Goal: Task Accomplishment & Management: Complete application form

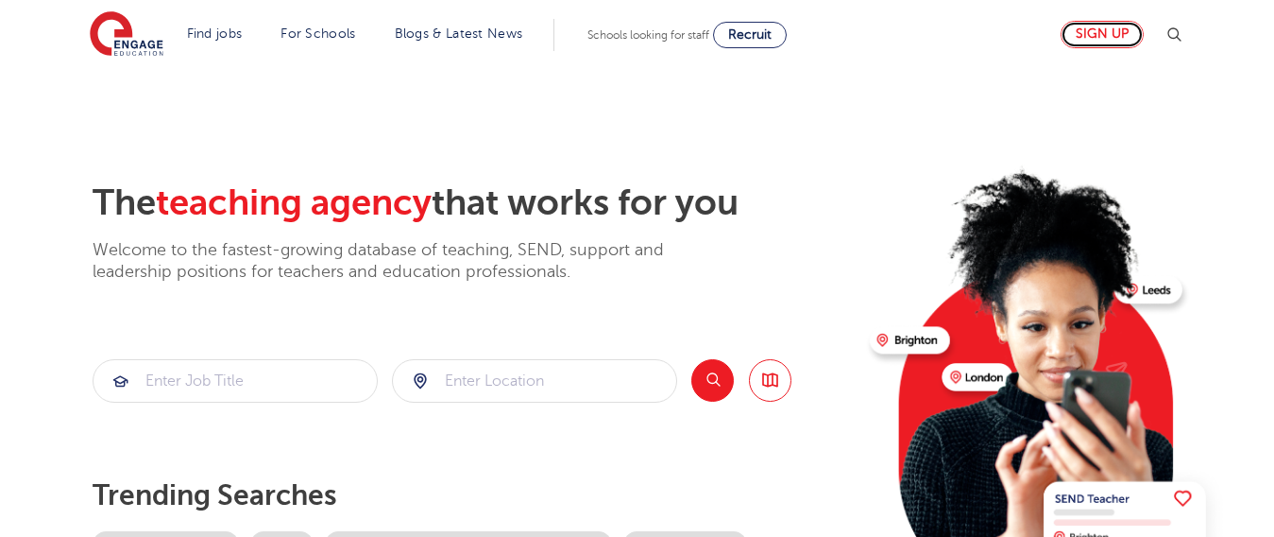
click at [1114, 31] on link "Sign up" at bounding box center [1102, 34] width 83 height 27
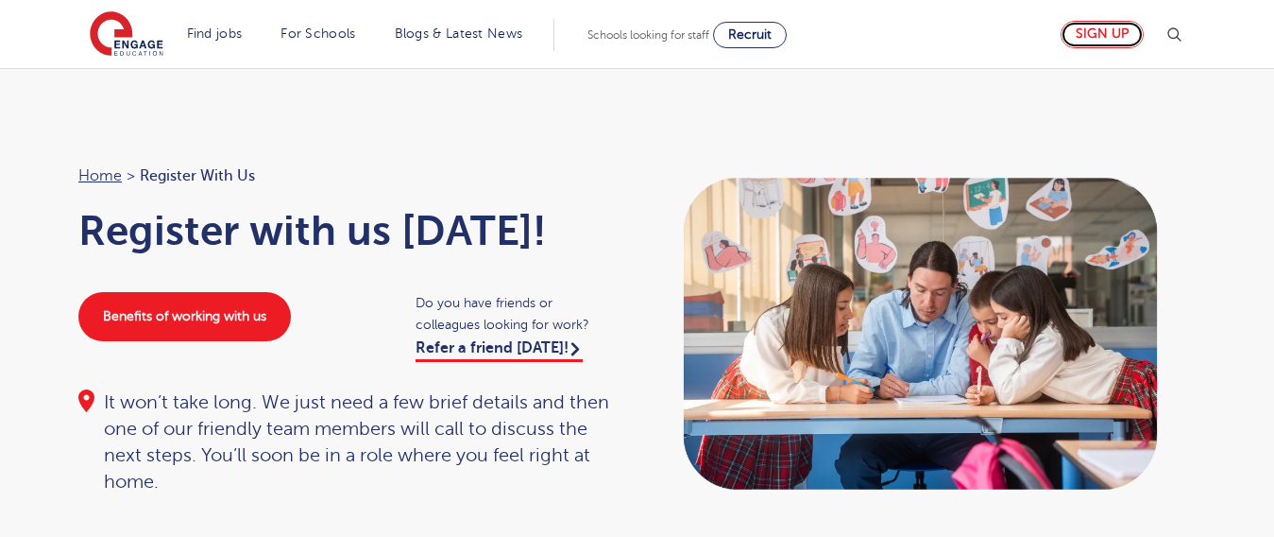
click at [1113, 29] on link "Sign up" at bounding box center [1102, 34] width 83 height 27
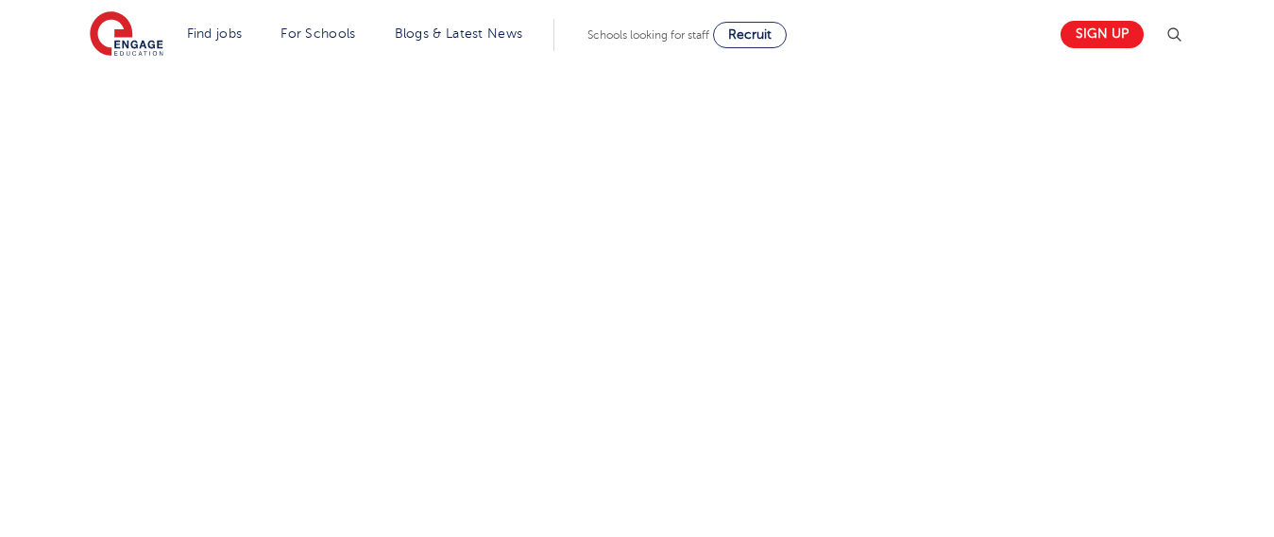
scroll to position [1197, 0]
click at [1010, 128] on div "Let us know more about you!" at bounding box center [637, 48] width 1146 height 1198
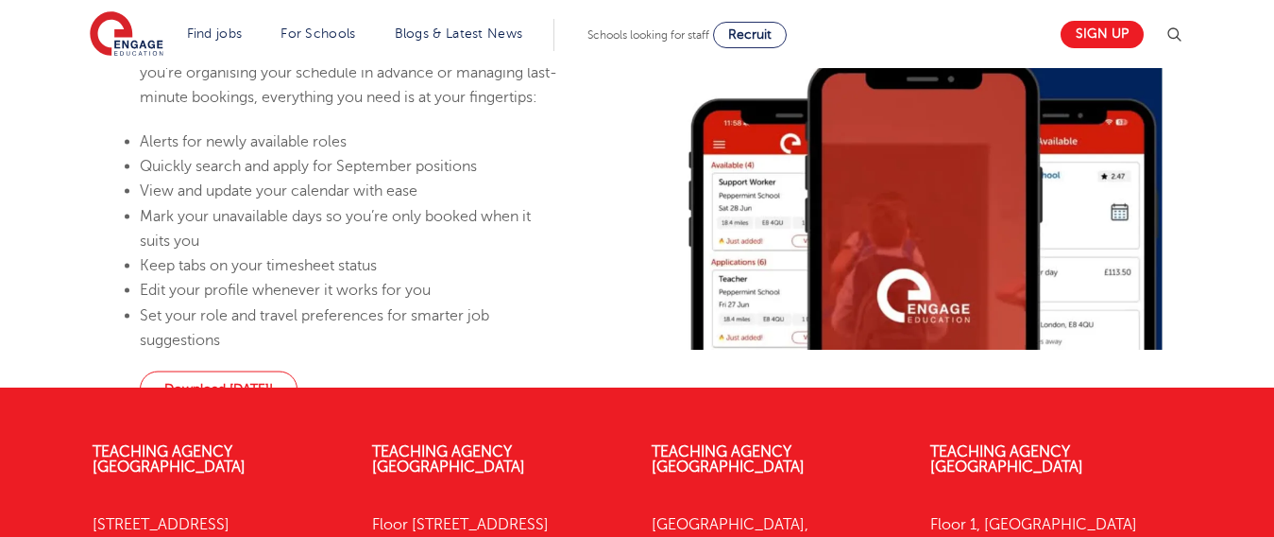
scroll to position [1210, 0]
